Goal: Check status

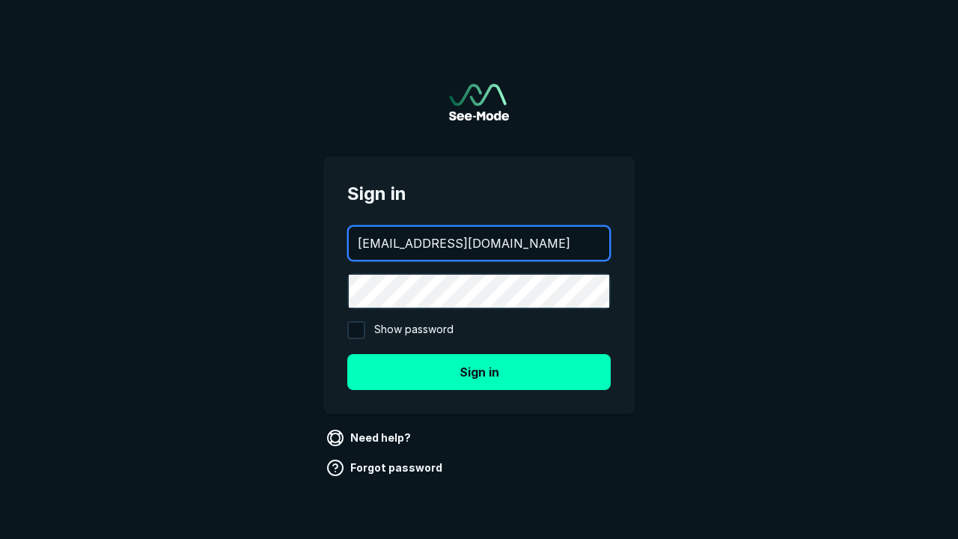
type input "[EMAIL_ADDRESS][DOMAIN_NAME]"
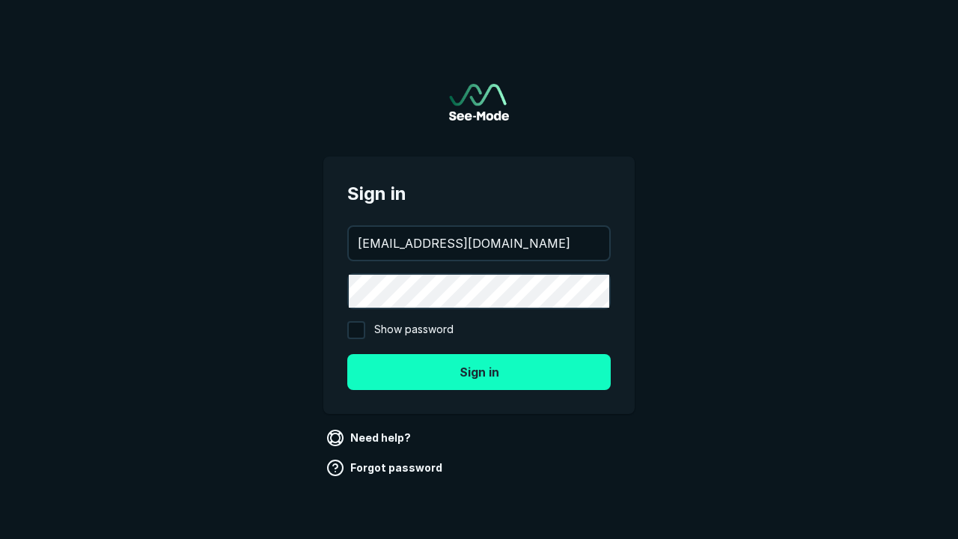
click at [479, 371] on button "Sign in" at bounding box center [479, 372] width 264 height 36
